Goal: Task Accomplishment & Management: Complete application form

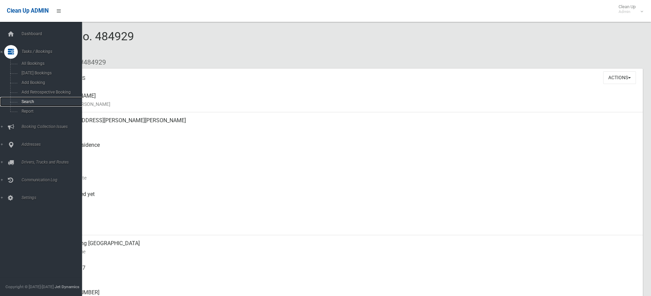
click at [26, 102] on span "Search" at bounding box center [50, 101] width 62 height 5
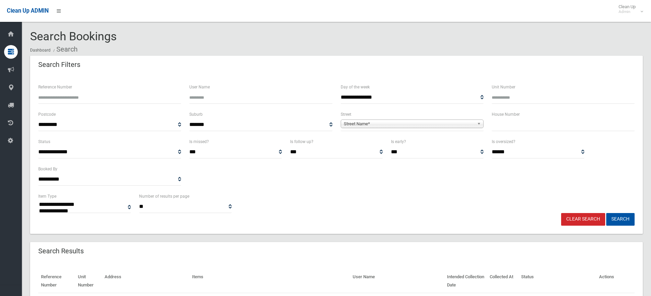
select select
click at [501, 124] on input "text" at bounding box center [563, 125] width 143 height 13
type input "**"
drag, startPoint x: 480, startPoint y: 123, endPoint x: 466, endPoint y: 126, distance: 14.8
click at [479, 123] on b at bounding box center [480, 124] width 6 height 8
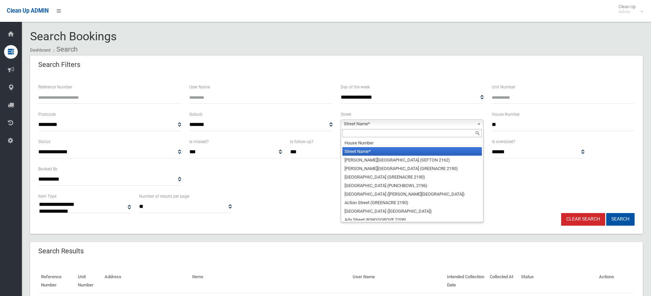
click at [440, 133] on input "text" at bounding box center [411, 133] width 139 height 8
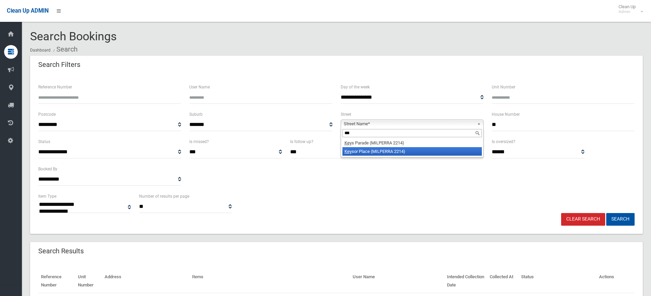
type input "***"
click at [433, 151] on li "Key sor Place (MILPERRA 2214)" at bounding box center [411, 151] width 139 height 9
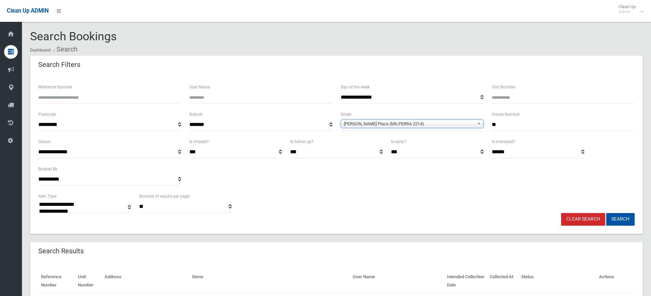
click at [507, 123] on input "**" at bounding box center [563, 125] width 143 height 13
click at [621, 221] on button "Search" at bounding box center [620, 219] width 28 height 13
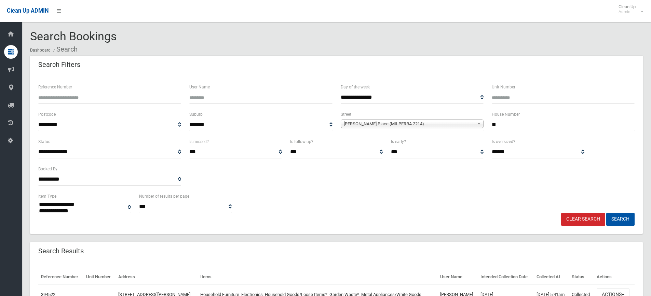
select select
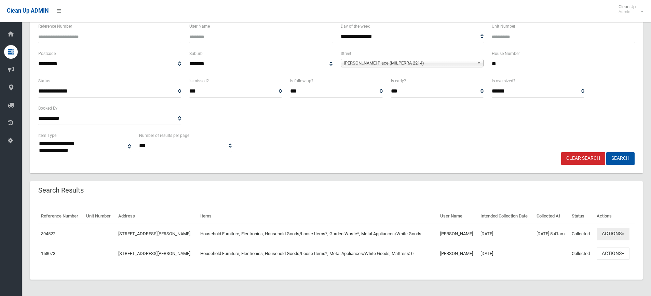
click at [624, 234] on span "button" at bounding box center [623, 234] width 3 height 1
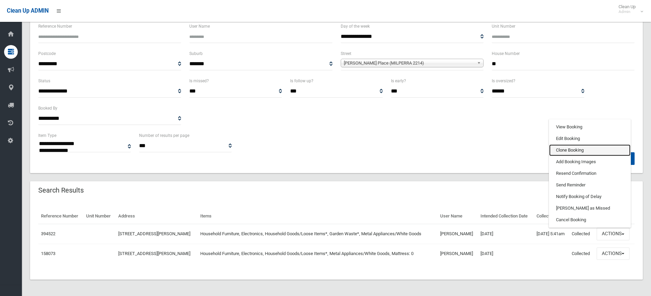
click at [597, 150] on link "Clone Booking" at bounding box center [589, 151] width 81 height 12
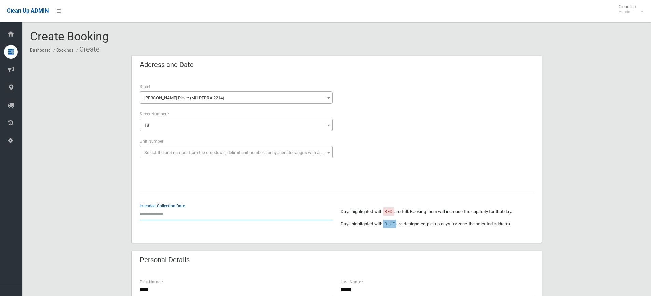
click at [164, 215] on input "text" at bounding box center [236, 214] width 193 height 13
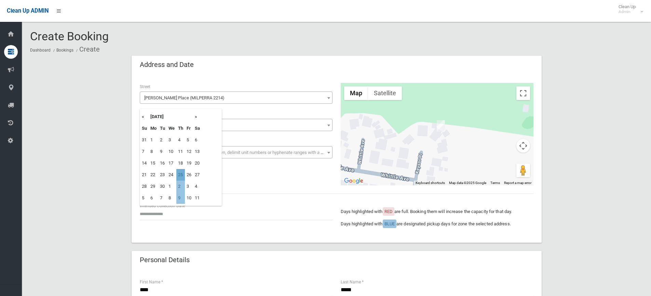
click at [180, 175] on td "25" at bounding box center [180, 175] width 9 height 12
type input "**********"
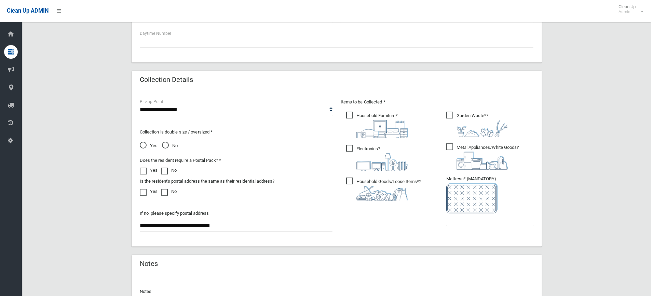
scroll to position [308, 0]
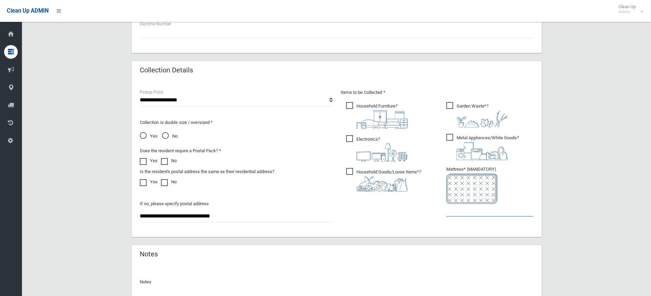
click at [476, 213] on input "text" at bounding box center [489, 210] width 87 height 13
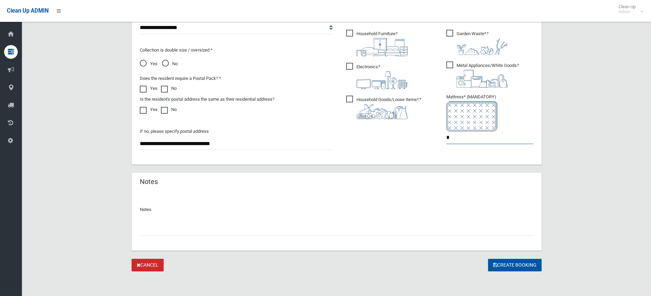
type input "*"
click at [510, 263] on button "Create Booking" at bounding box center [515, 265] width 54 height 13
